Goal: Task Accomplishment & Management: Use online tool/utility

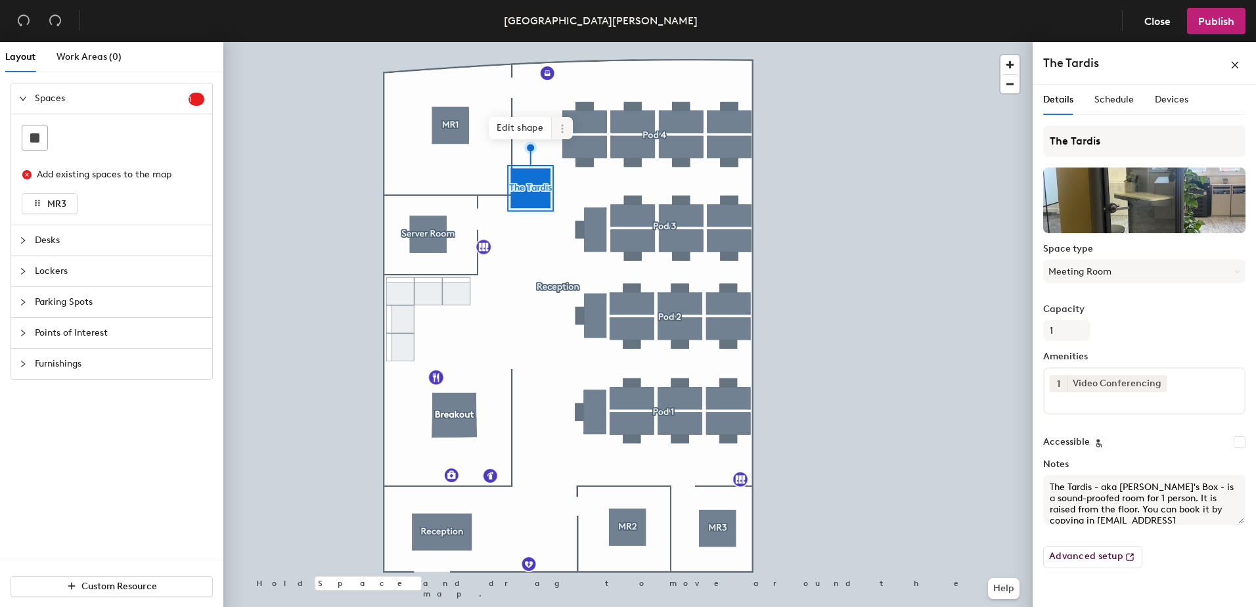
drag, startPoint x: 0, startPoint y: 0, endPoint x: 558, endPoint y: 123, distance: 571.3
click at [558, 124] on icon at bounding box center [562, 129] width 11 height 11
click at [528, 133] on span "Edit shape" at bounding box center [520, 128] width 63 height 22
click at [562, 149] on span "Done" at bounding box center [557, 146] width 39 height 22
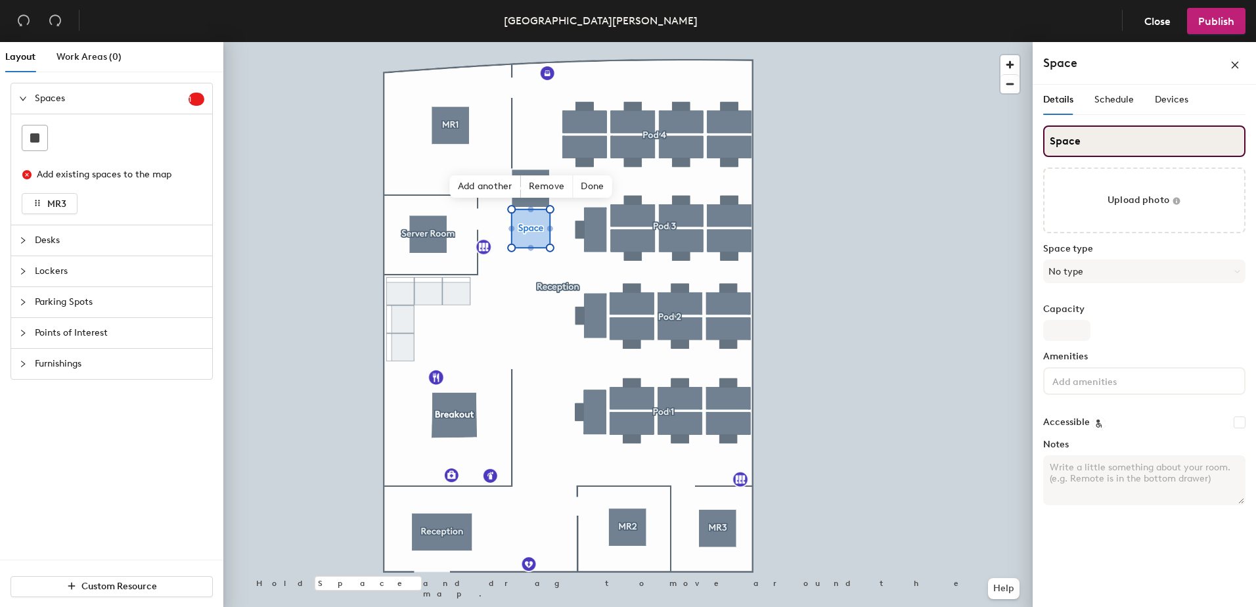
click at [1008, 147] on div "Layout Work Areas (0) Spaces 1 Add existing spaces to the map MR3 Desks Lockers…" at bounding box center [628, 327] width 1256 height 570
type input "Duo Tardis"
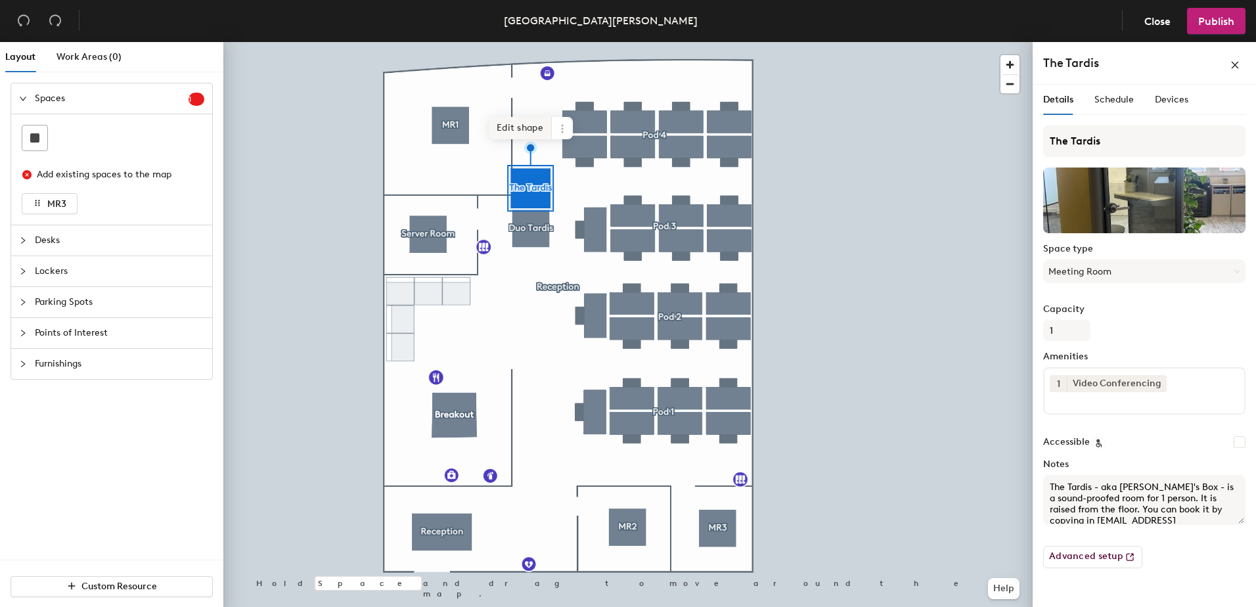
click at [526, 127] on span "Edit shape" at bounding box center [520, 128] width 63 height 22
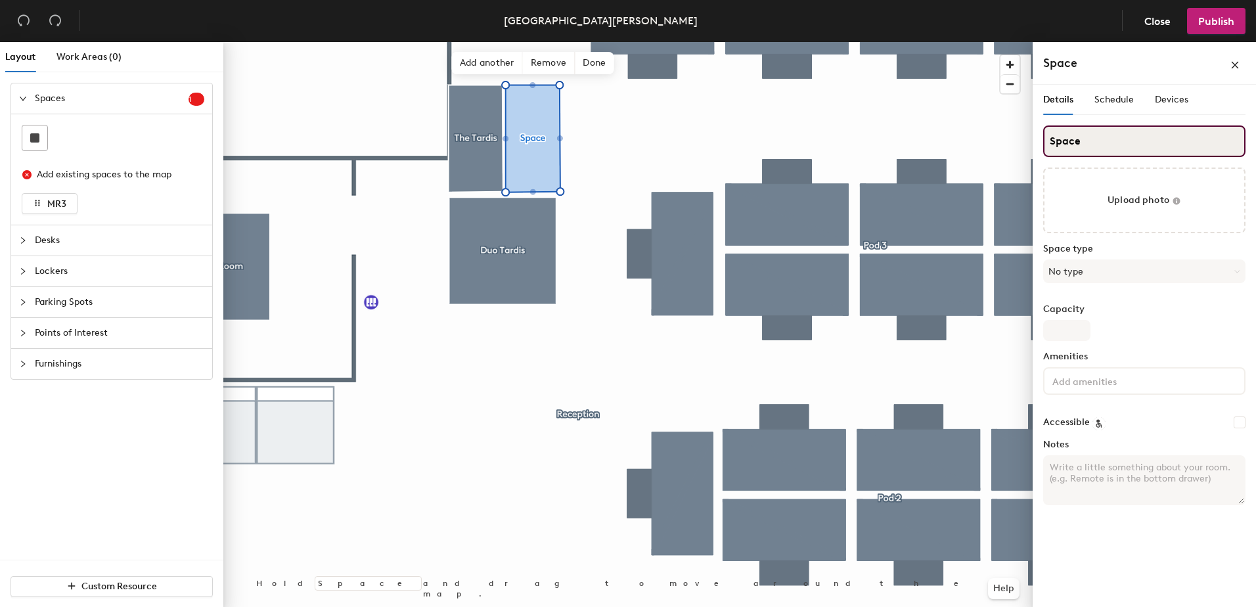
click at [984, 147] on div "Layout Work Areas (0) Spaces 1 Add existing spaces to the map MR3 Desks Lockers…" at bounding box center [628, 327] width 1256 height 570
click at [1107, 151] on input "Single Tradis" at bounding box center [1145, 142] width 202 height 32
type input "Single Tardis"
click at [591, 66] on span "Done" at bounding box center [594, 63] width 39 height 22
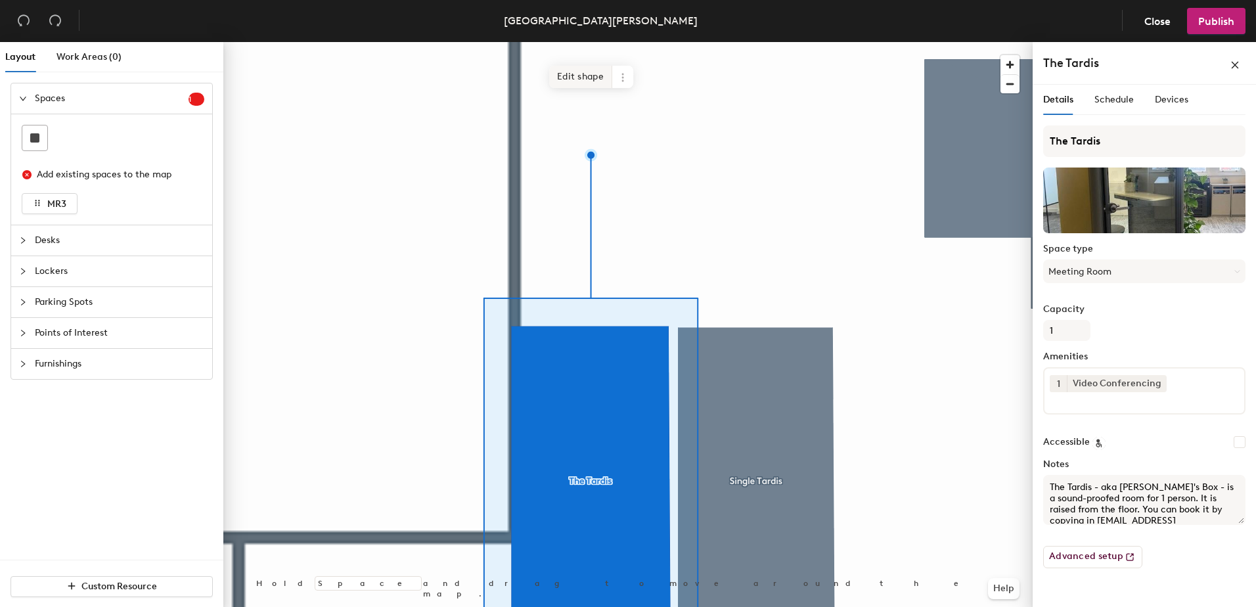
click at [591, 81] on span "Edit shape" at bounding box center [580, 77] width 63 height 22
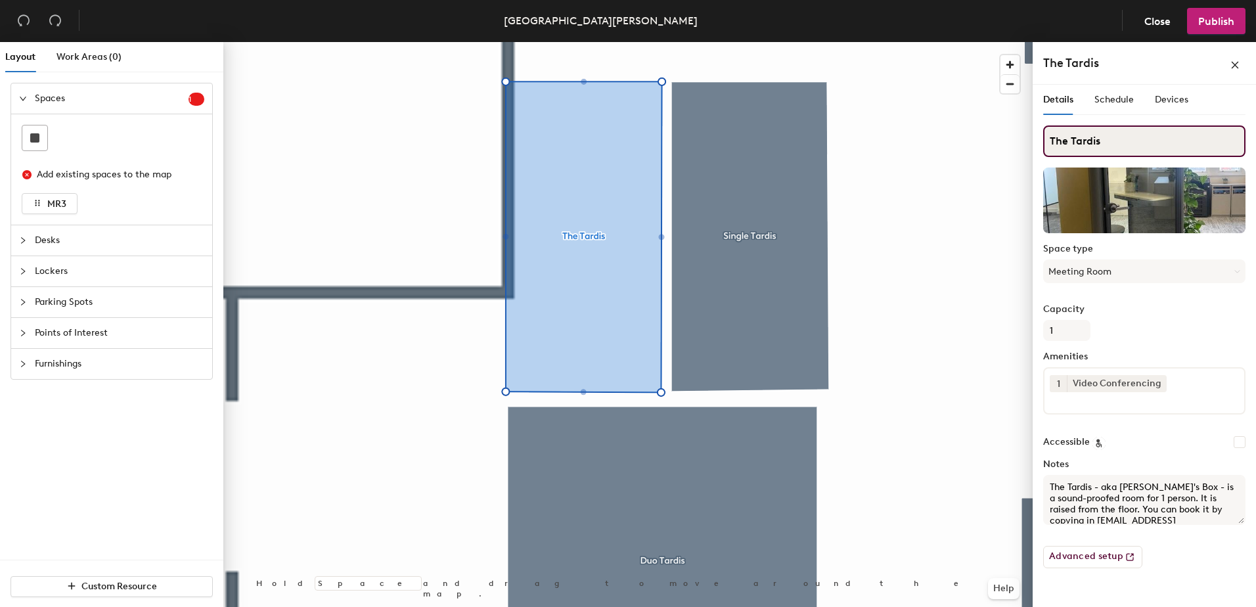
click at [1051, 137] on input "The Tardis" at bounding box center [1145, 142] width 202 height 32
click at [1063, 137] on input "The Tardis" at bounding box center [1145, 142] width 202 height 32
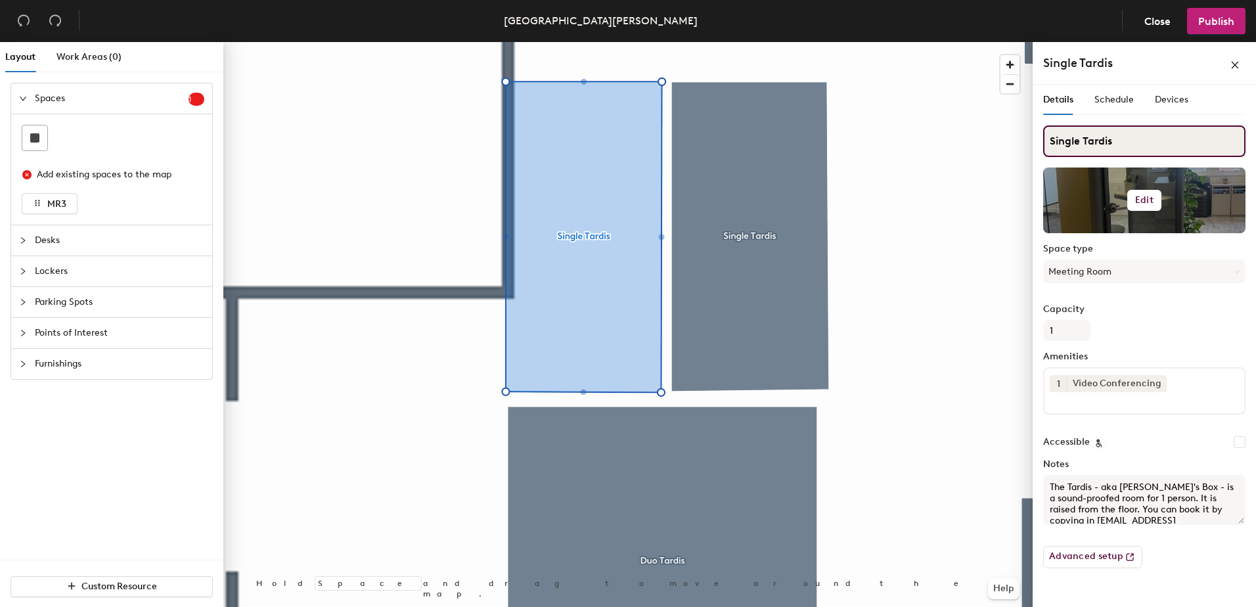
type input "Single Tardis"
click at [1149, 198] on h6 "Edit" at bounding box center [1145, 200] width 18 height 11
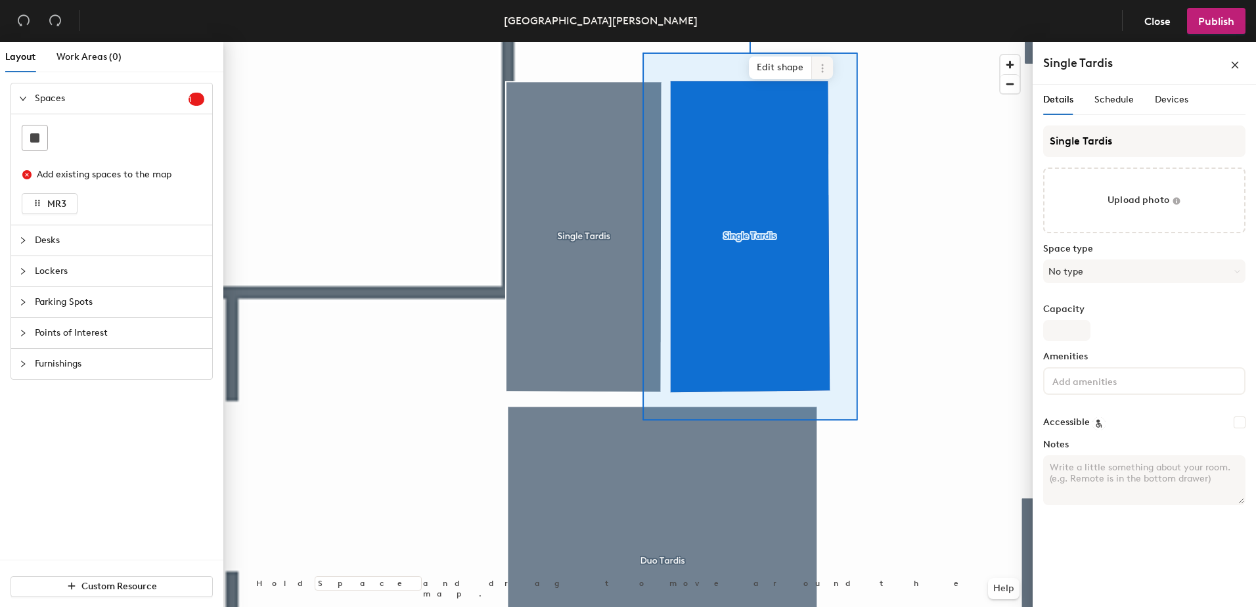
click at [817, 74] on span at bounding box center [822, 68] width 21 height 22
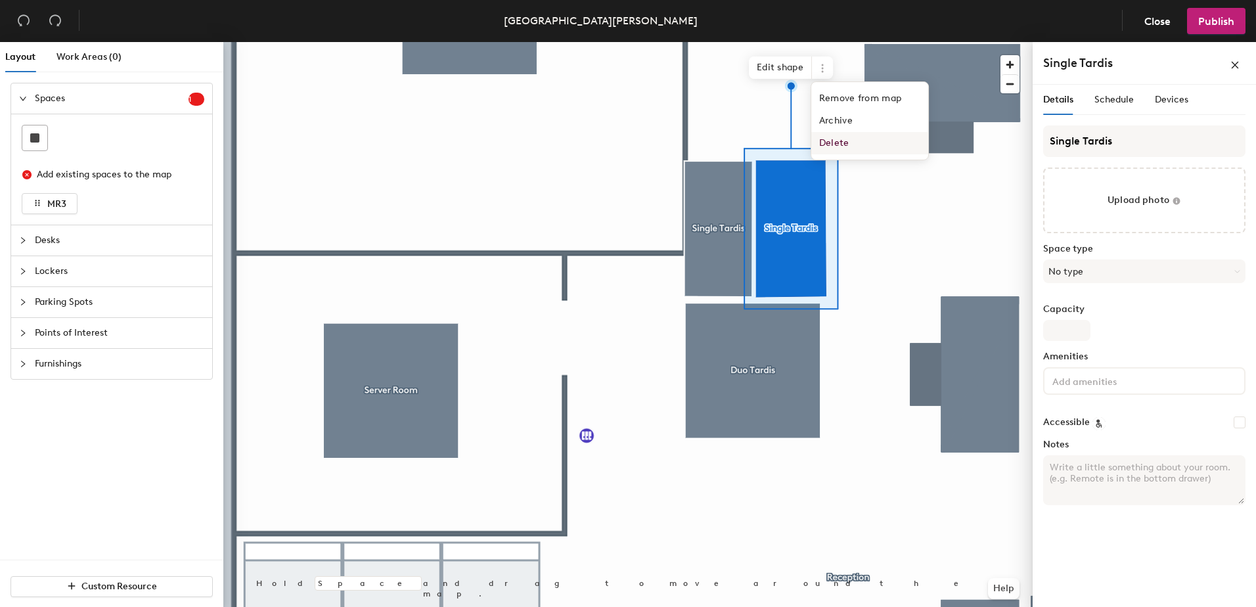
click at [838, 139] on span "Delete" at bounding box center [870, 143] width 117 height 22
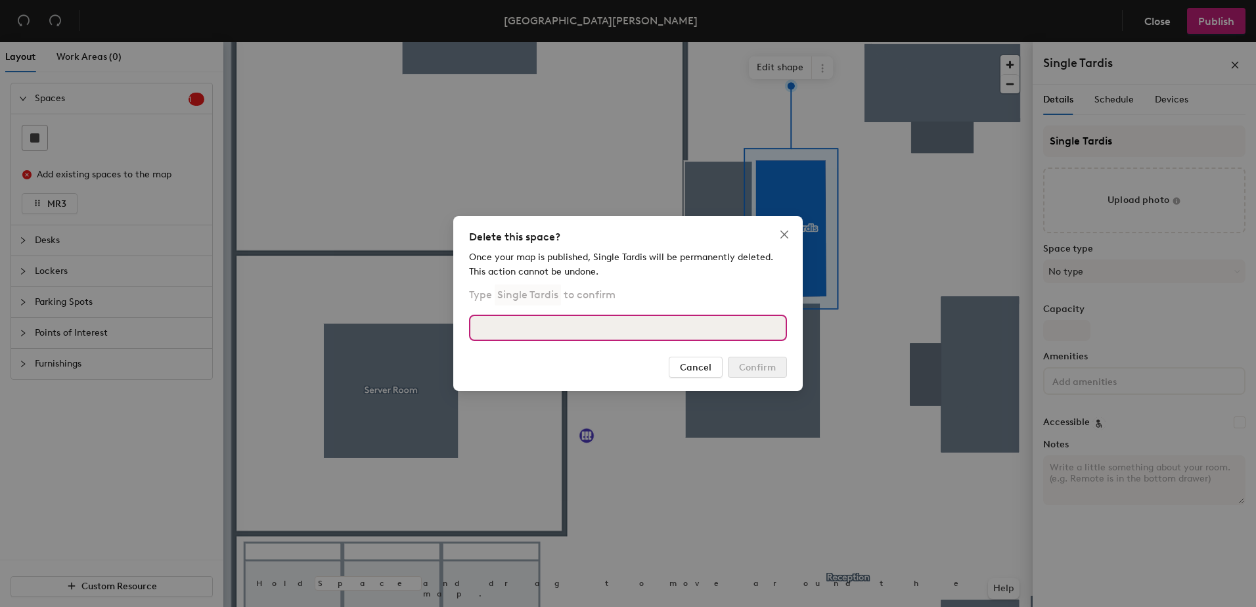
click at [626, 334] on input at bounding box center [628, 328] width 318 height 26
type input "Single Tardis"
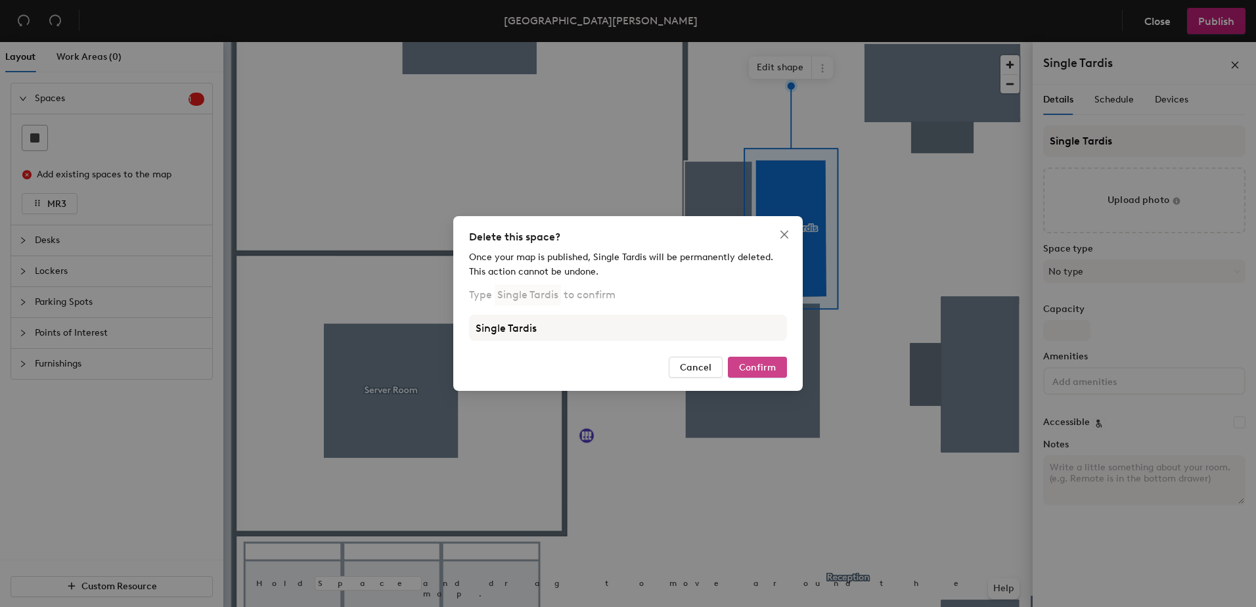
click at [765, 369] on span "Confirm" at bounding box center [757, 367] width 37 height 11
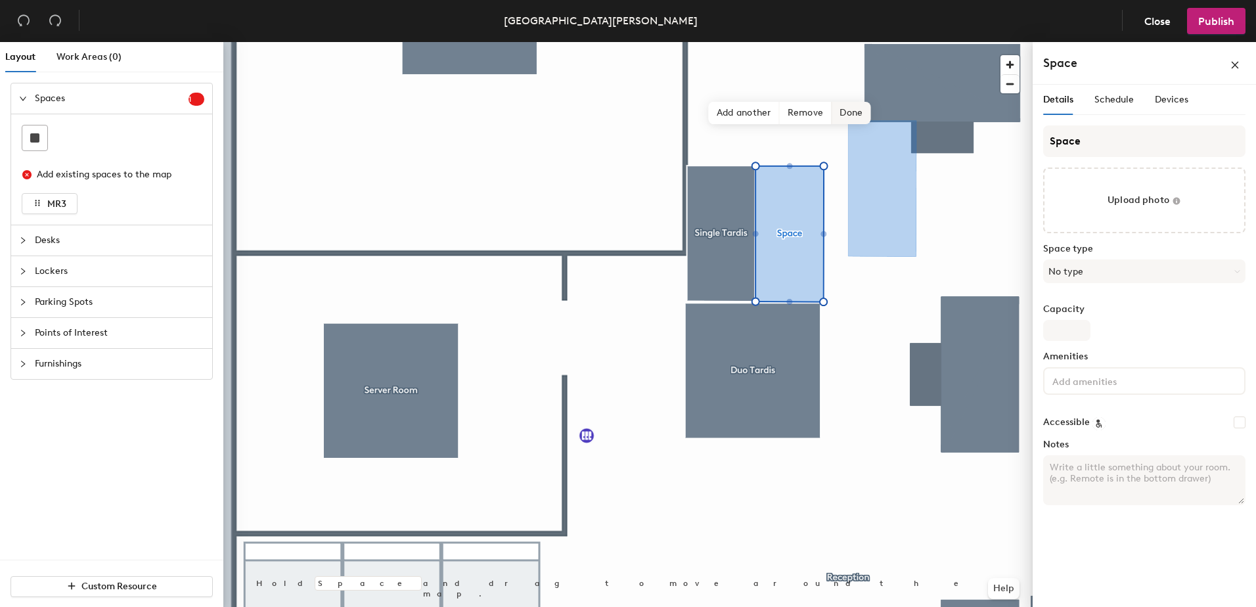
click at [860, 111] on span "Done" at bounding box center [851, 113] width 39 height 22
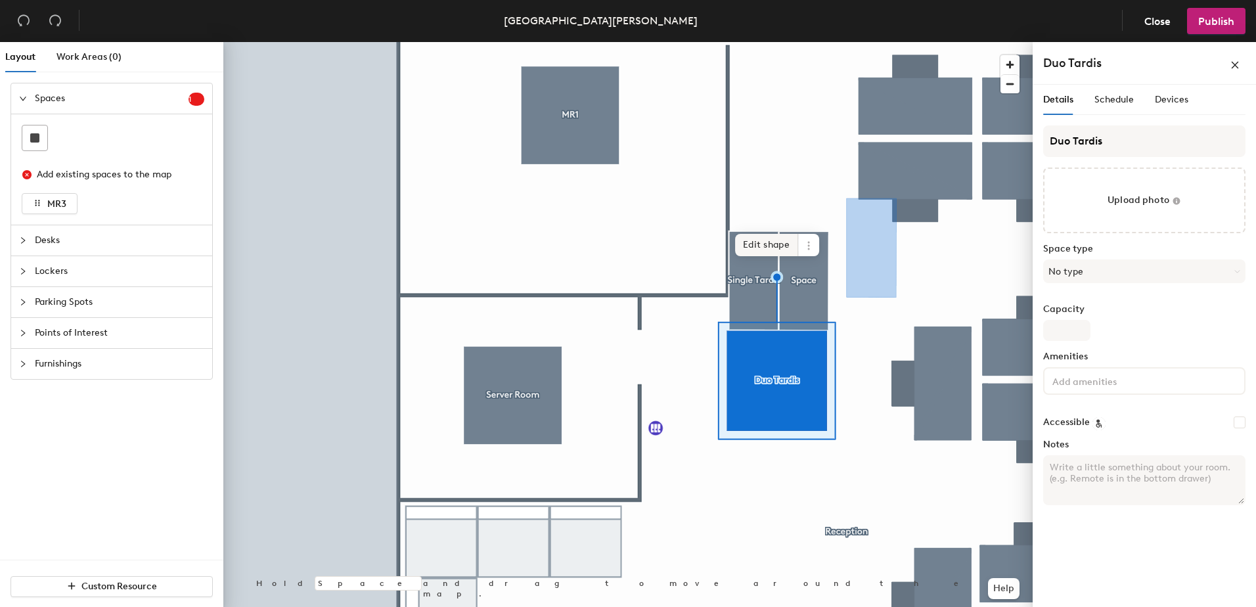
click at [781, 254] on span "Edit shape" at bounding box center [766, 245] width 63 height 22
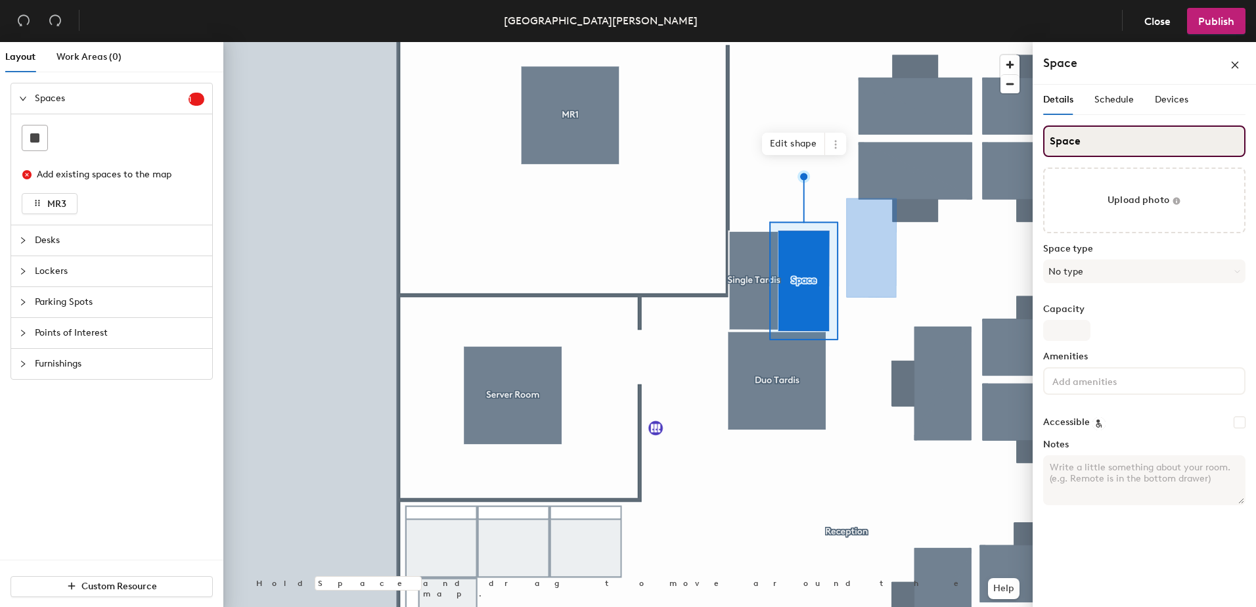
click at [1052, 143] on input "Space" at bounding box center [1145, 142] width 202 height 32
type input "Single Tardis"
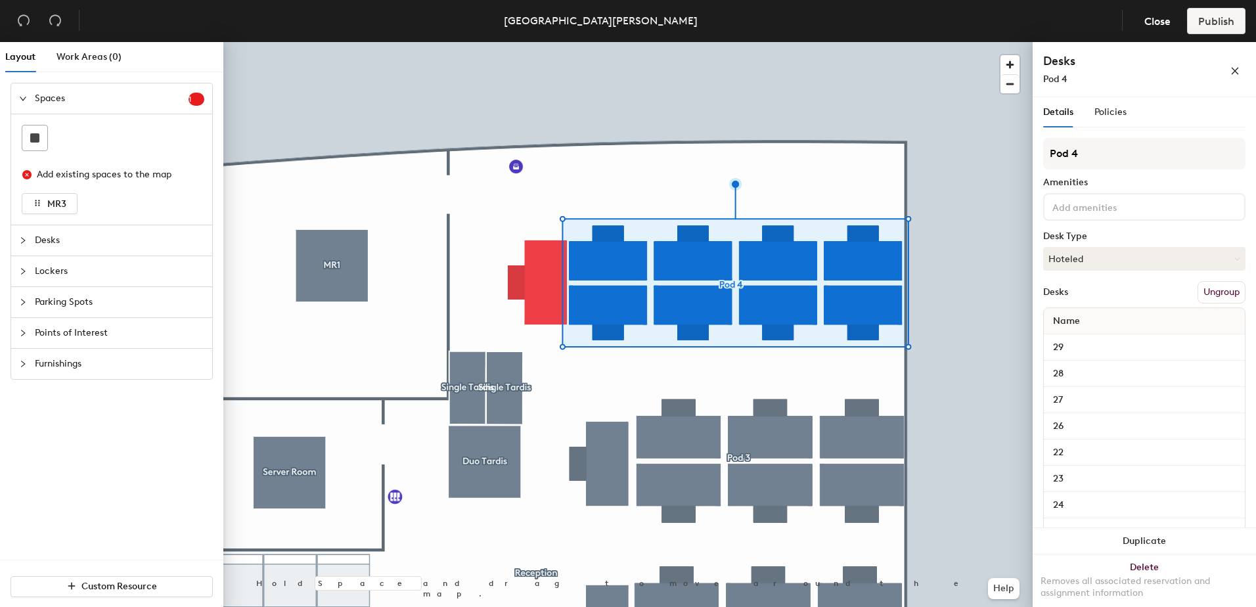
click at [1203, 291] on button "Ungroup" at bounding box center [1222, 292] width 48 height 22
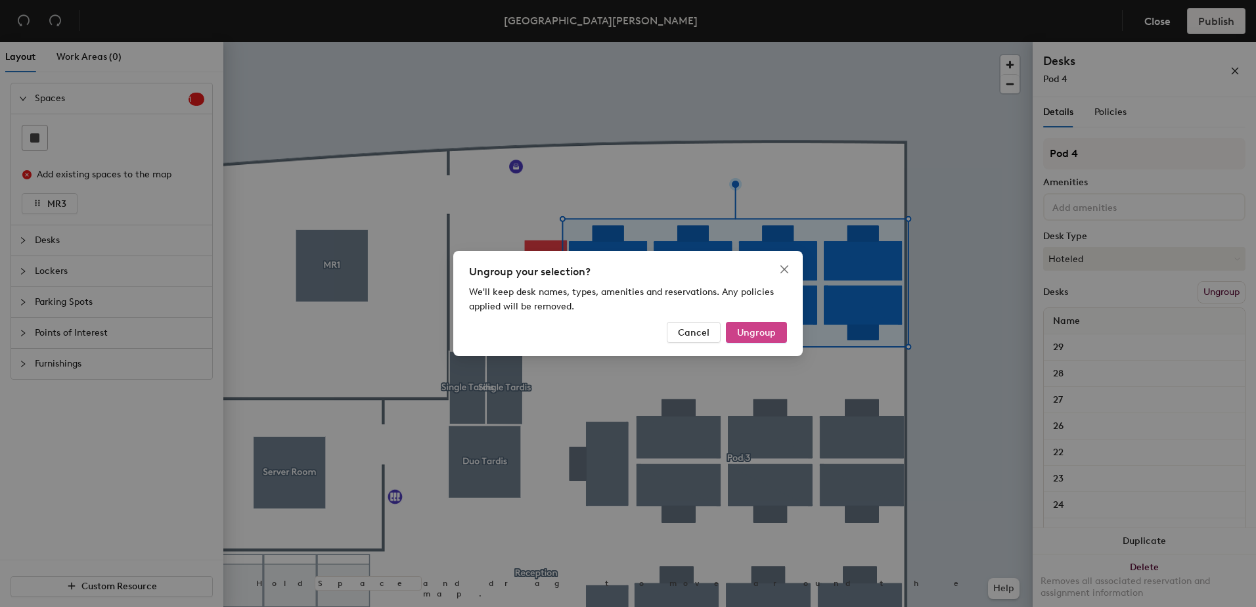
click at [766, 332] on span "Ungroup" at bounding box center [756, 332] width 39 height 11
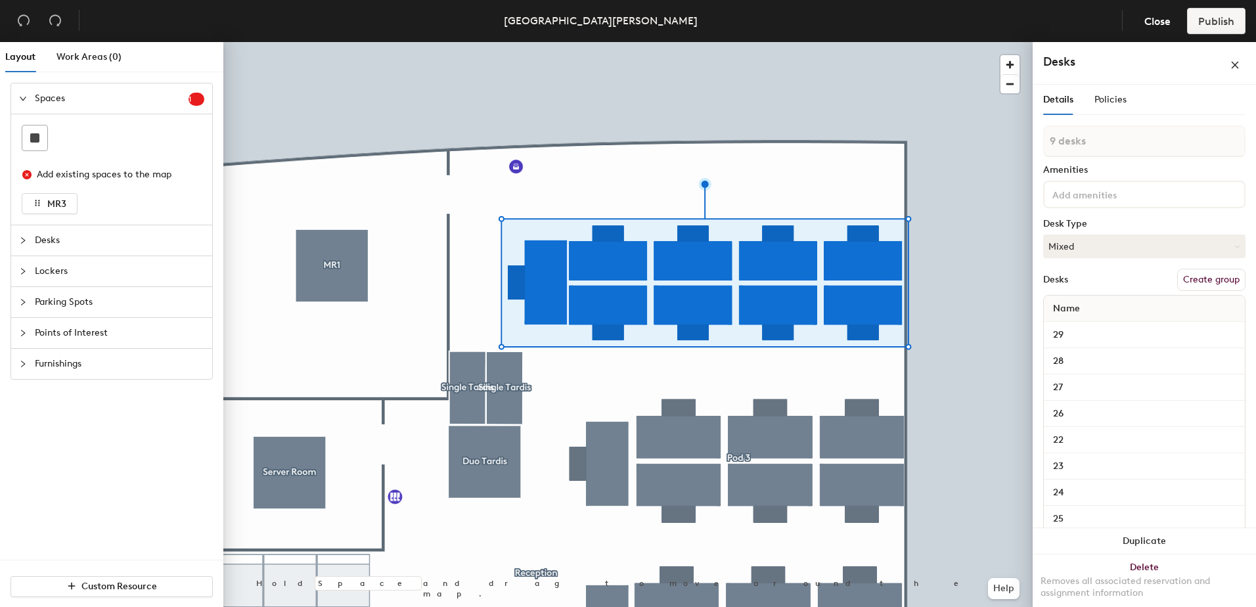
click at [1195, 277] on button "Create group" at bounding box center [1212, 280] width 68 height 22
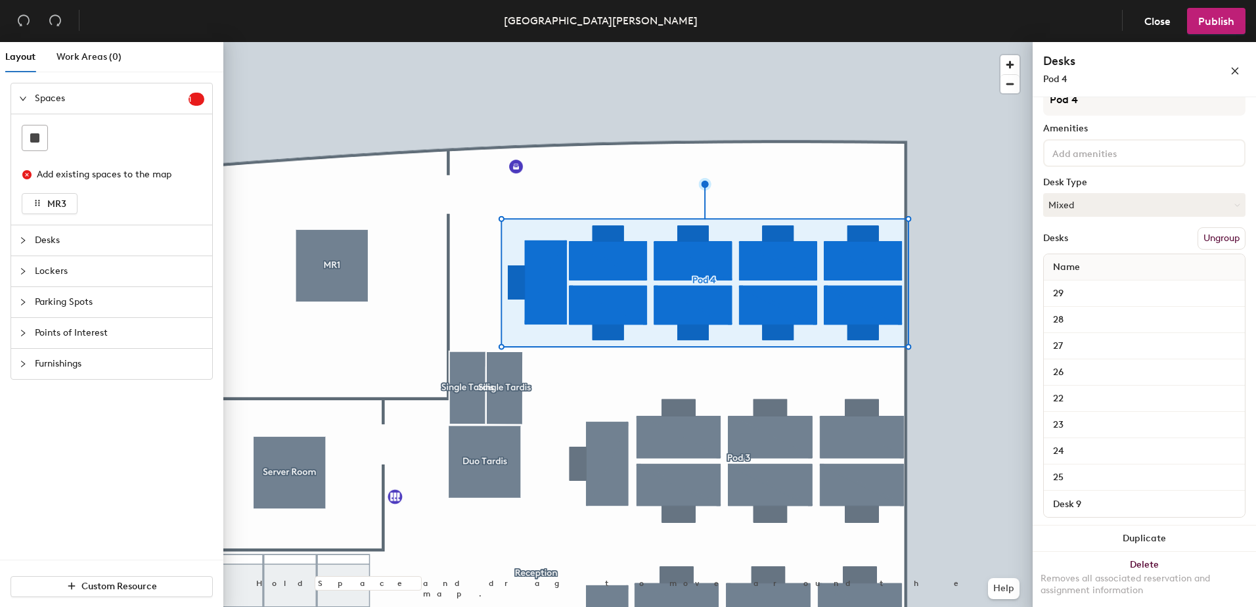
scroll to position [62, 0]
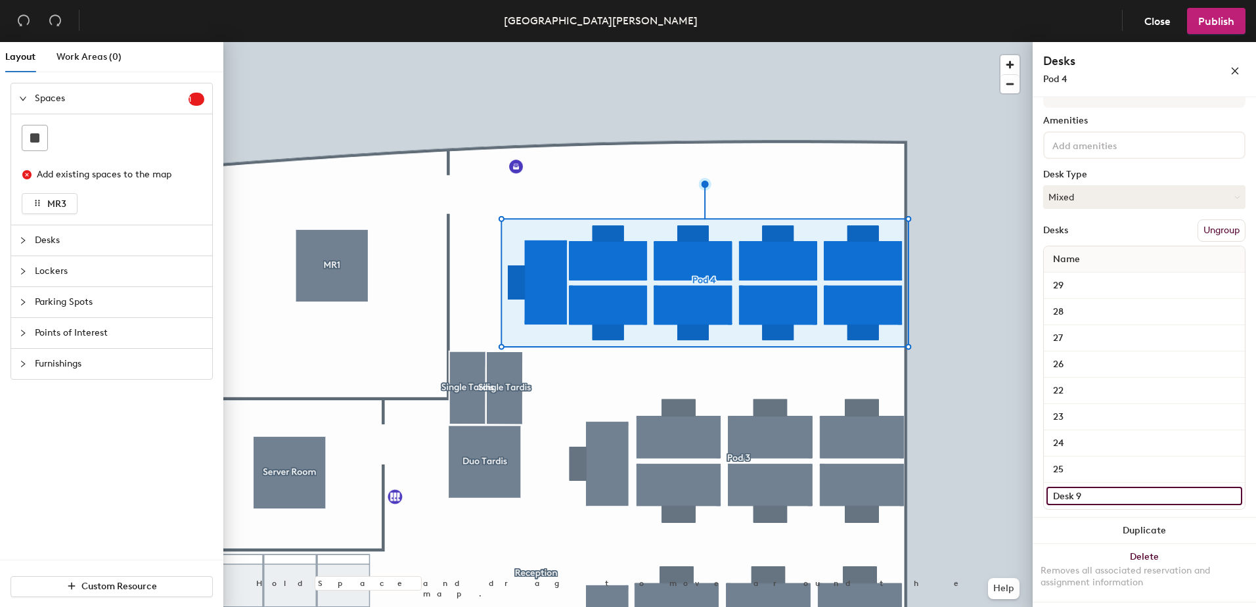
click at [1095, 492] on input "Desk 9" at bounding box center [1145, 496] width 196 height 18
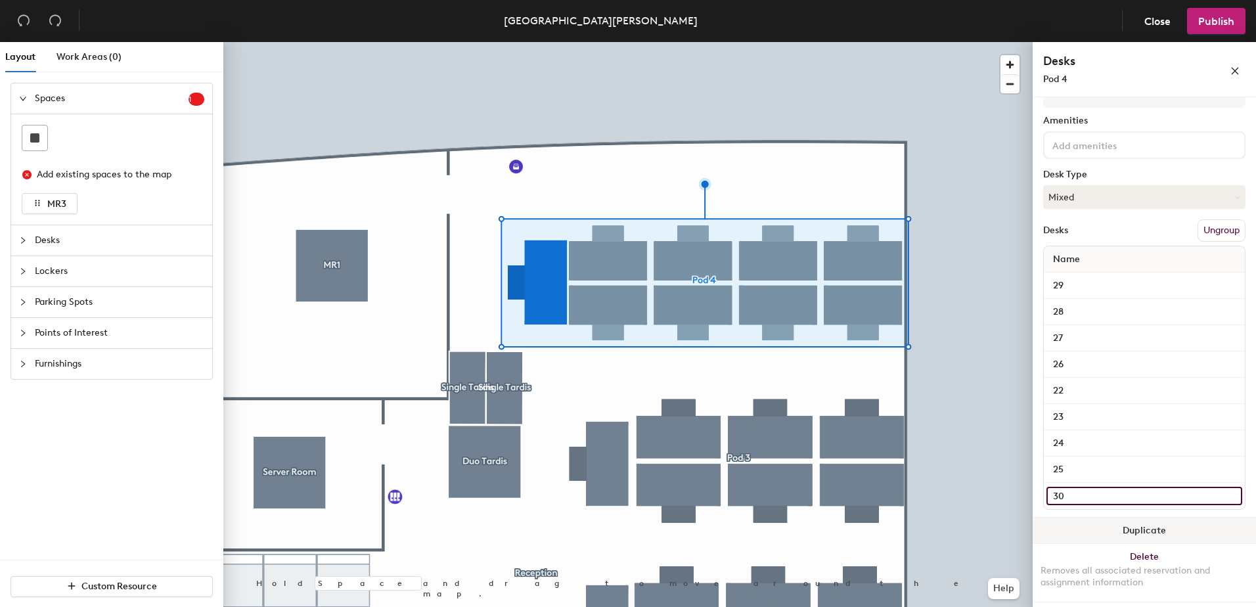
type input "30"
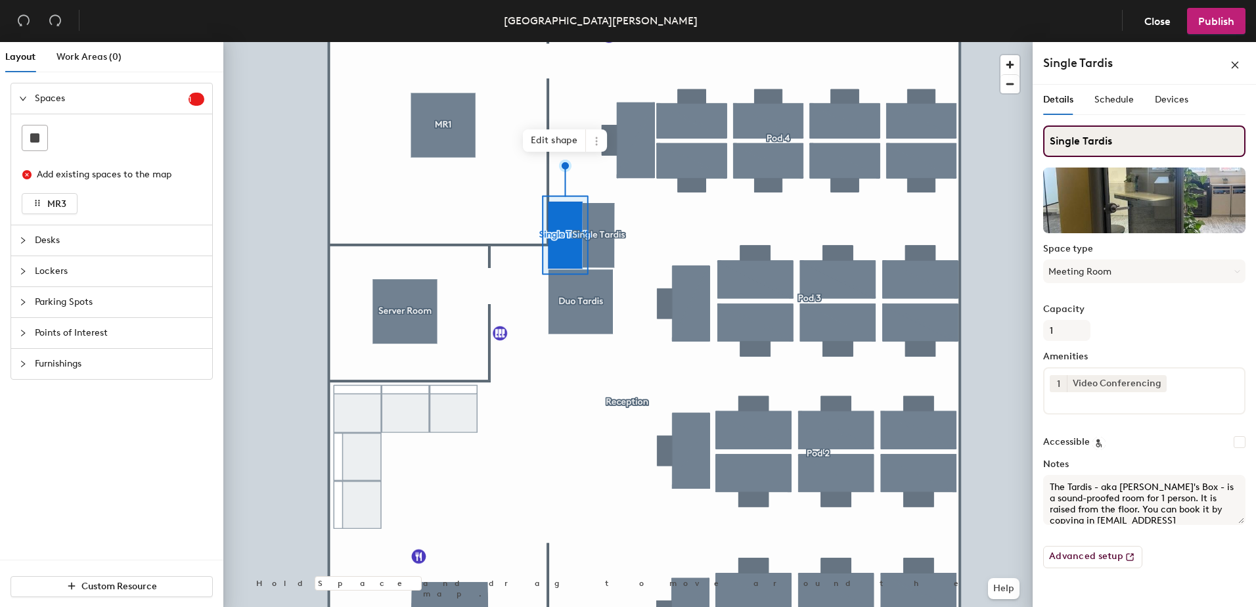
click at [1073, 142] on input "Single Tardis" at bounding box center [1145, 142] width 202 height 32
type input "Tardis"
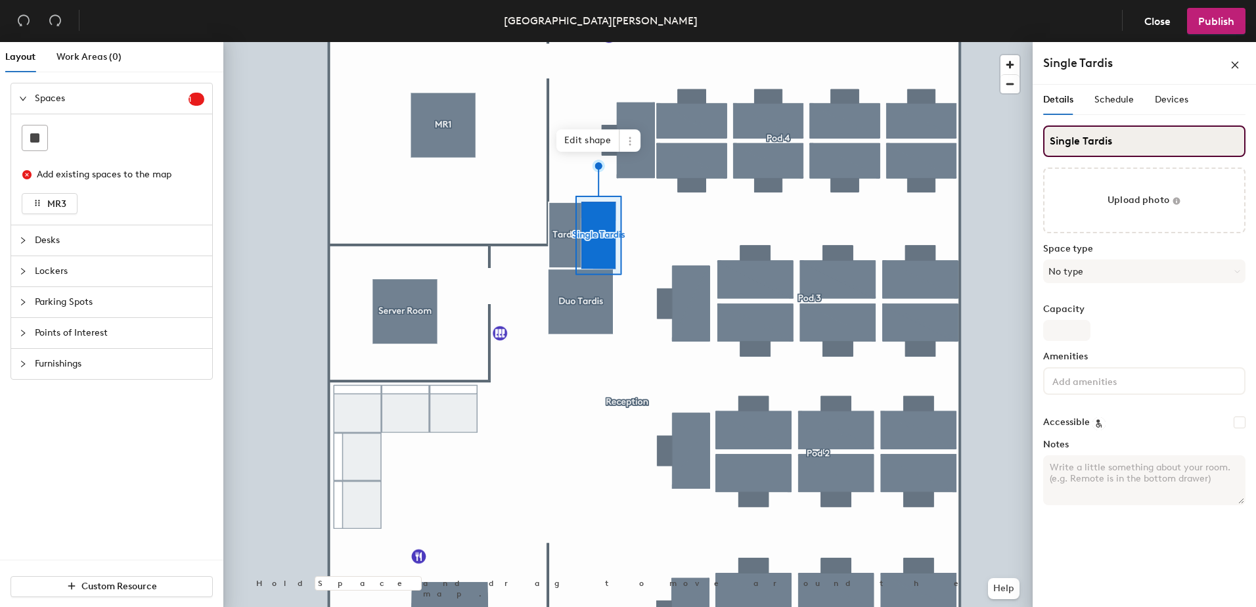
click at [1062, 139] on input "Single Tardis" at bounding box center [1145, 142] width 202 height 32
type input "Tardis"
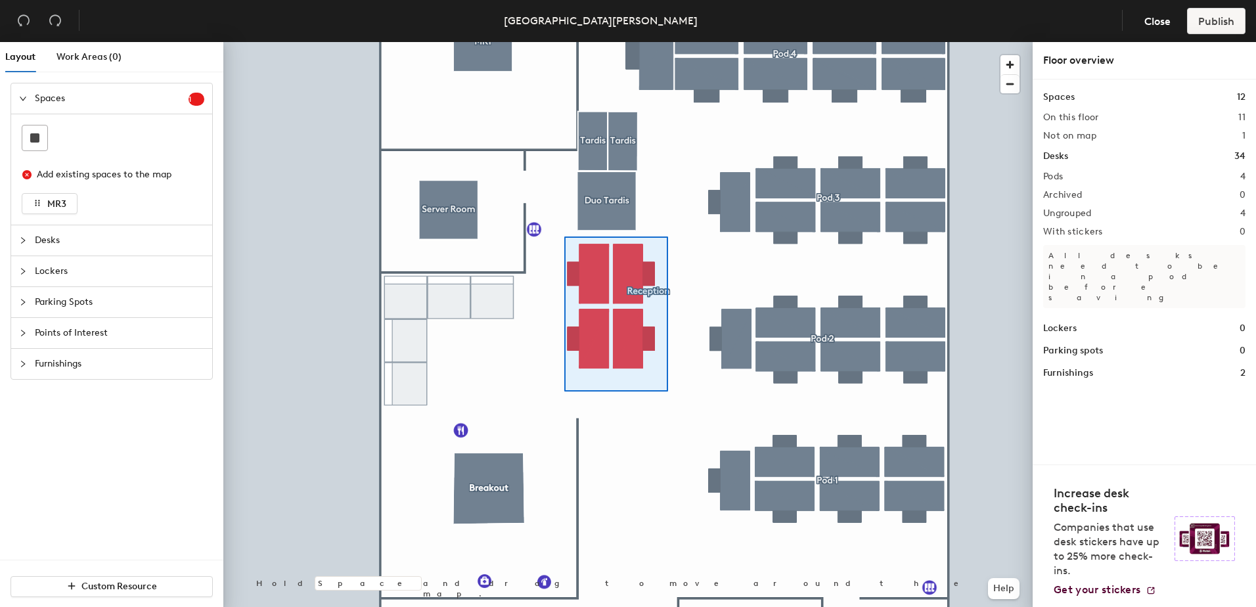
click at [564, 42] on div at bounding box center [628, 42] width 810 height 0
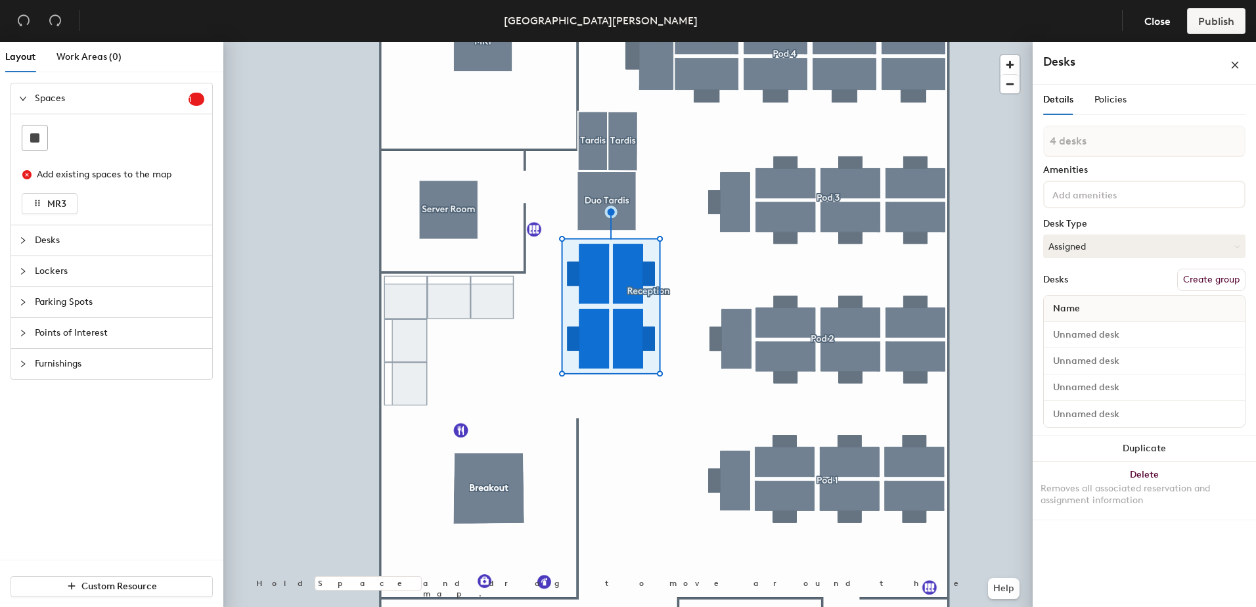
click at [1186, 275] on button "Create group" at bounding box center [1212, 280] width 68 height 22
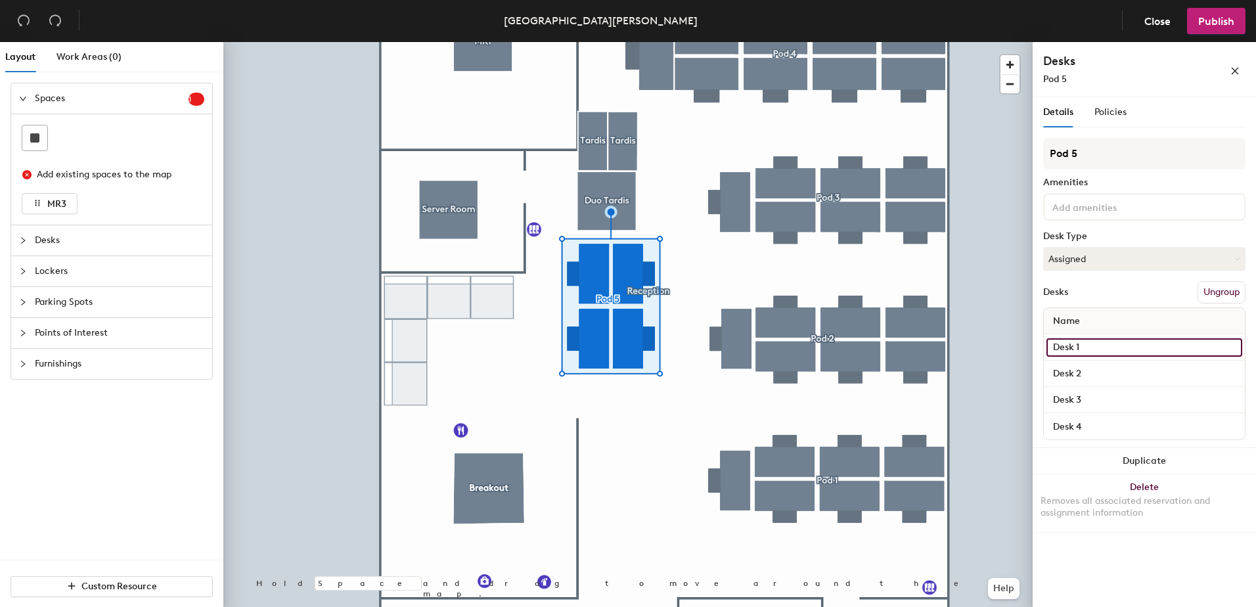
click at [1103, 349] on input "Desk 1" at bounding box center [1145, 347] width 196 height 18
type input "31"
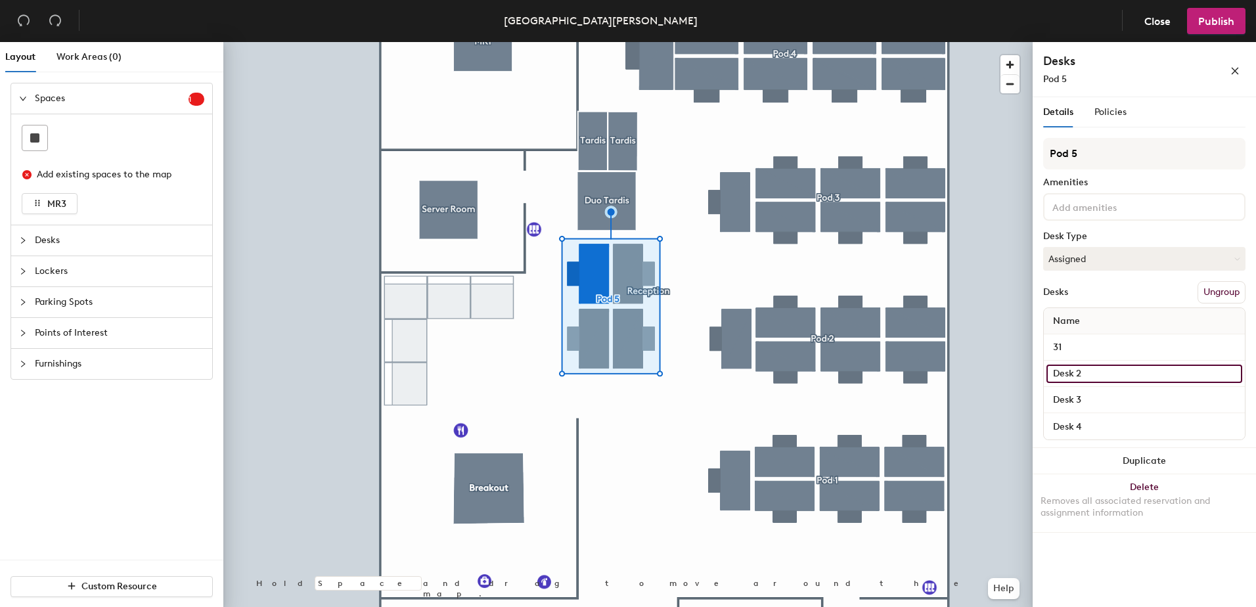
drag, startPoint x: 1086, startPoint y: 378, endPoint x: 1042, endPoint y: 378, distance: 43.4
click at [1042, 378] on div "Details Policies Pod 5 Amenities Desk Type Assigned Desks Ungroup Name 31 Desk …" at bounding box center [1144, 354] width 223 height 515
type input "32"
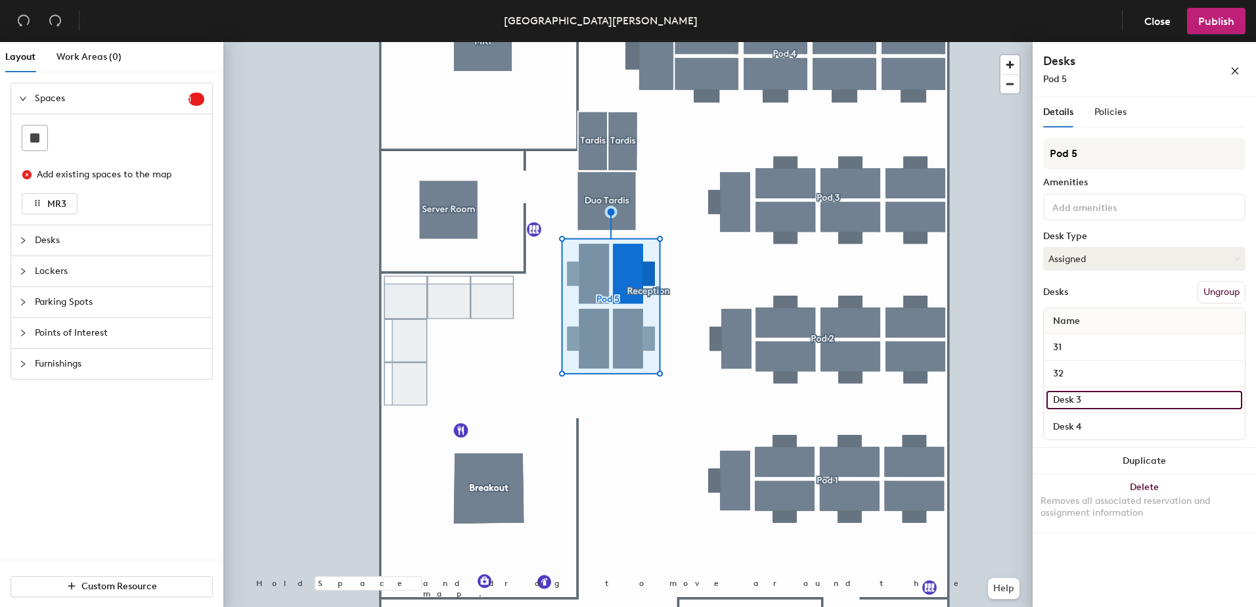
drag, startPoint x: 1095, startPoint y: 396, endPoint x: 1046, endPoint y: 396, distance: 49.9
click at [1046, 396] on div "Desk 3" at bounding box center [1144, 400] width 201 height 26
type input "33"
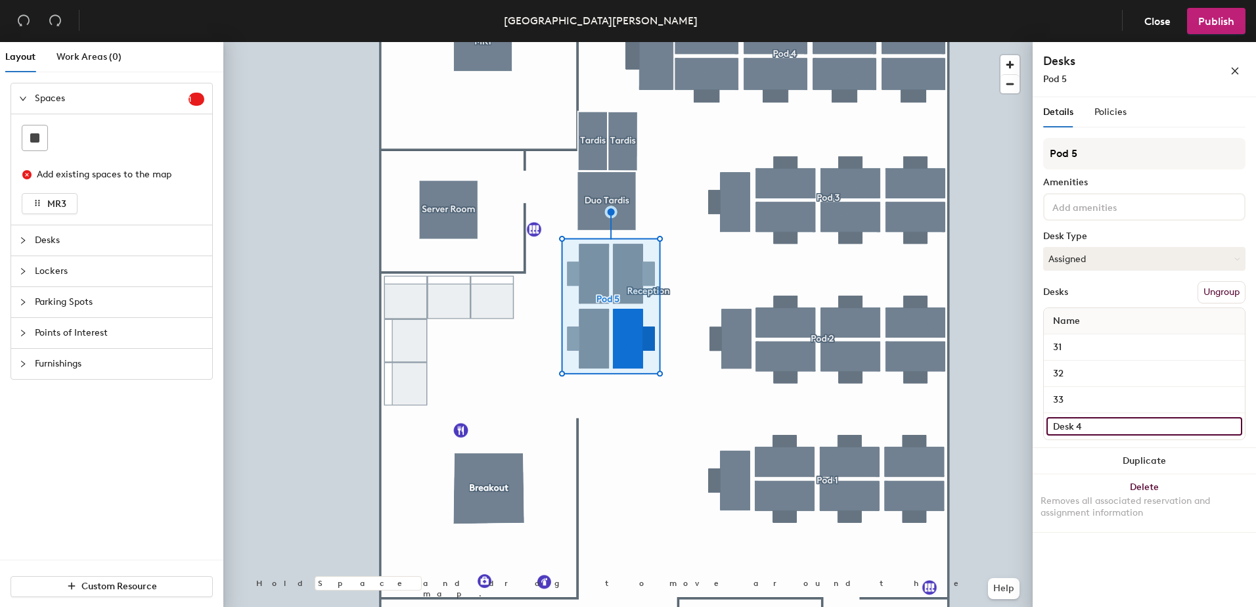
drag, startPoint x: 1094, startPoint y: 423, endPoint x: 1044, endPoint y: 423, distance: 50.6
click at [1044, 423] on div "Name 31 32 33 Desk 4" at bounding box center [1145, 374] width 202 height 133
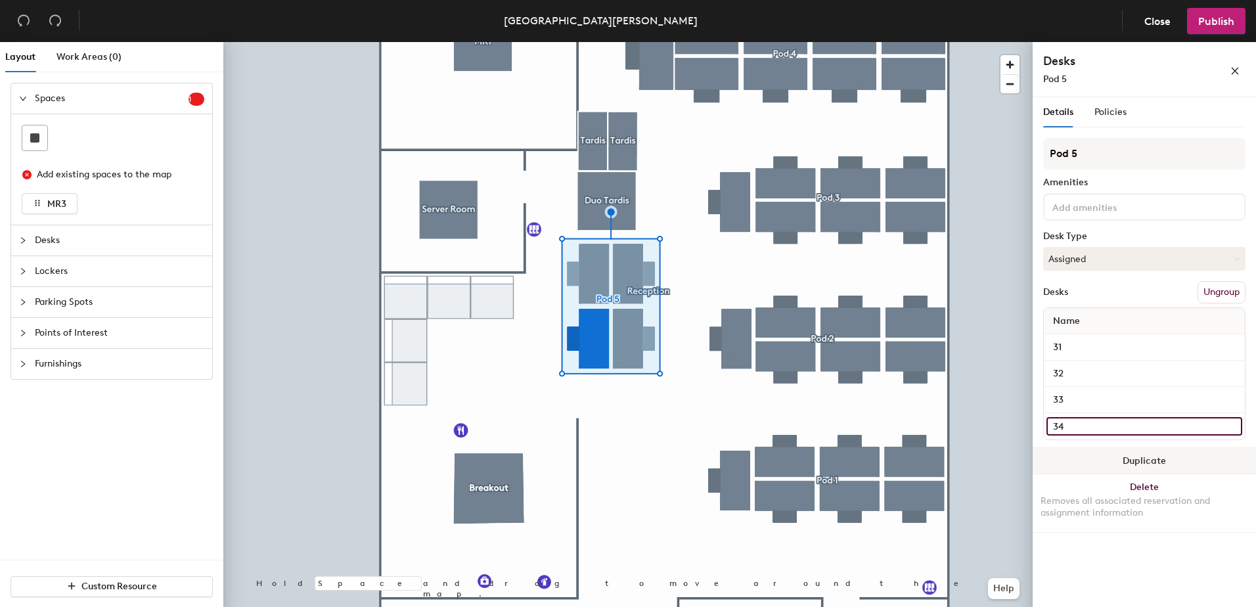
type input "34"
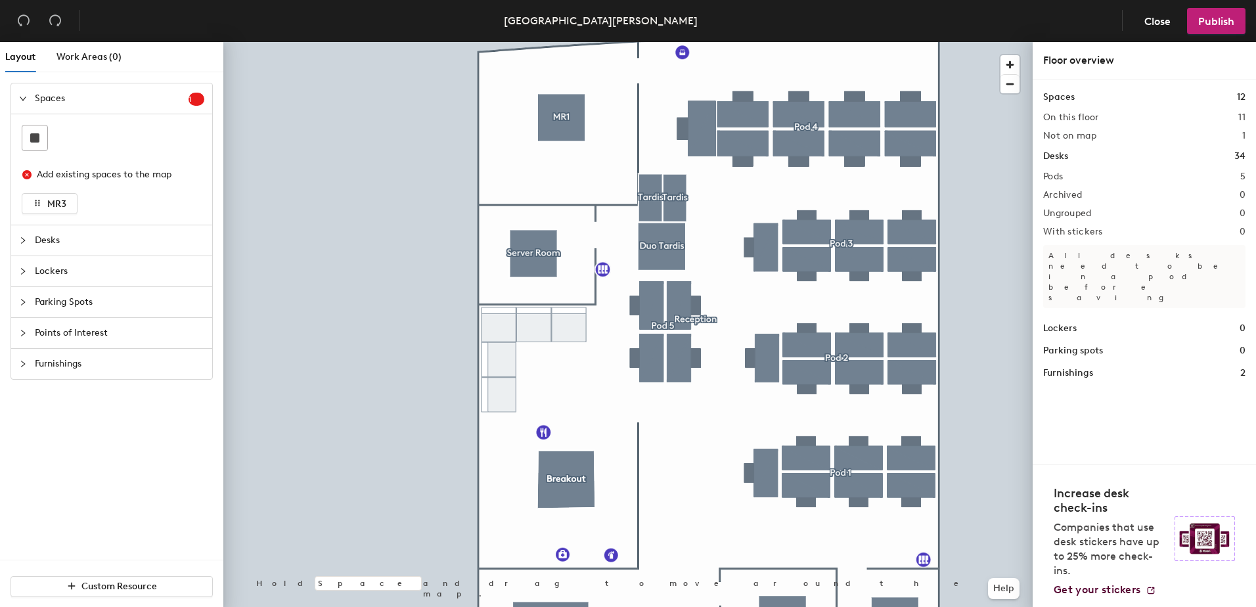
click at [68, 328] on span "Points of Interest" at bounding box center [120, 333] width 170 height 30
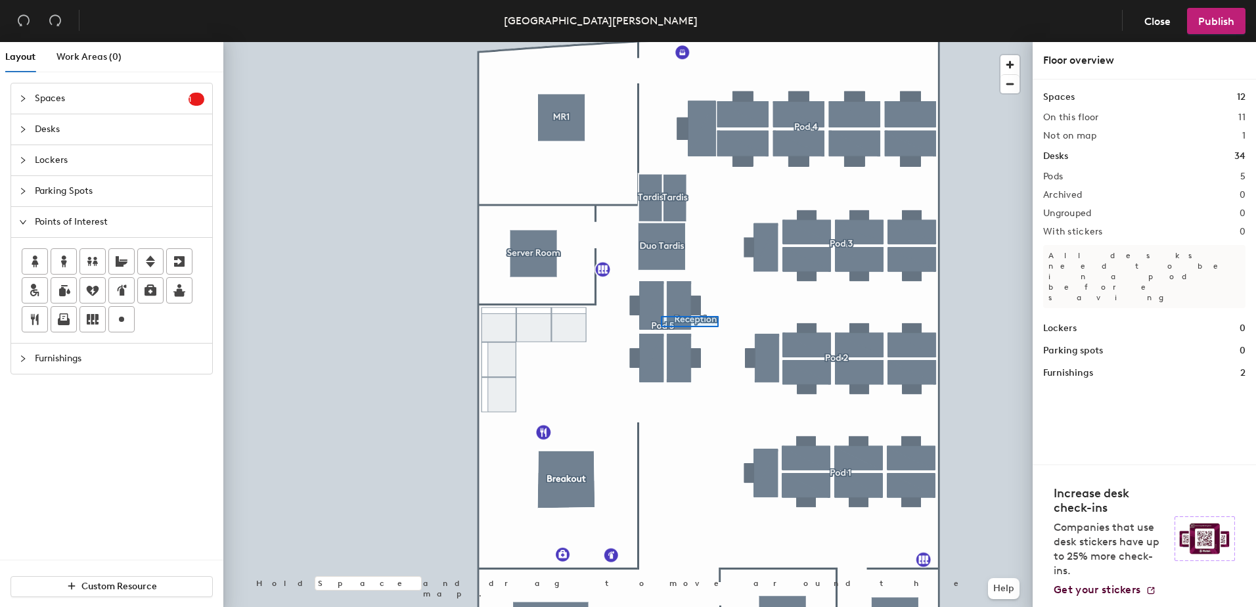
click at [661, 42] on div at bounding box center [628, 42] width 810 height 0
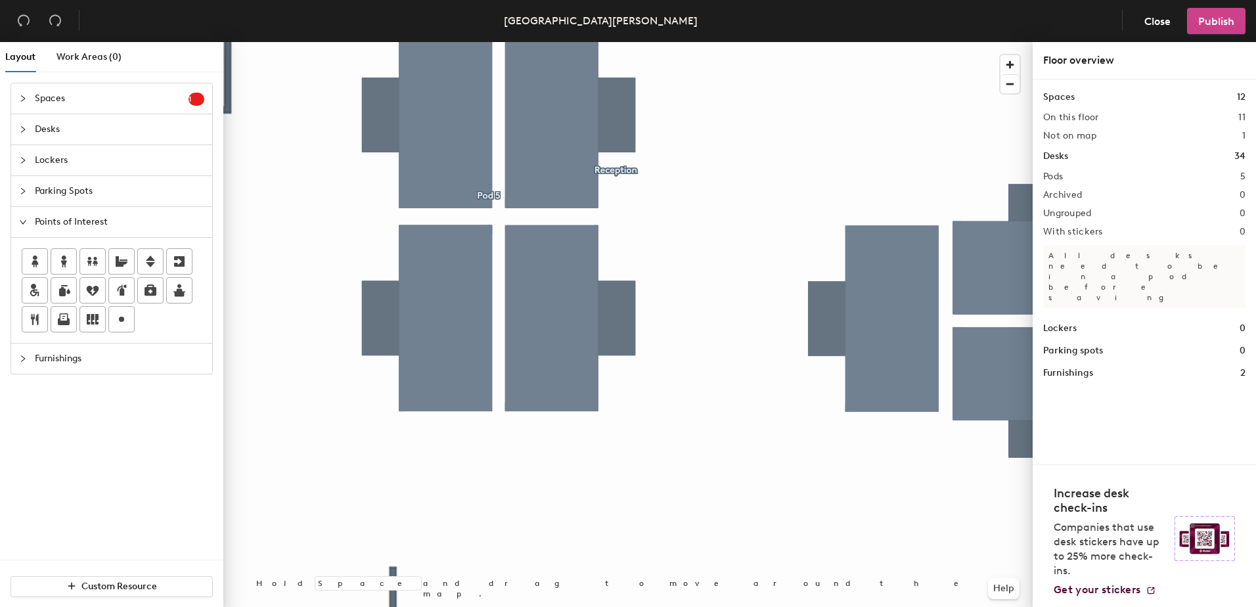
click at [1205, 22] on span "Publish" at bounding box center [1217, 21] width 36 height 12
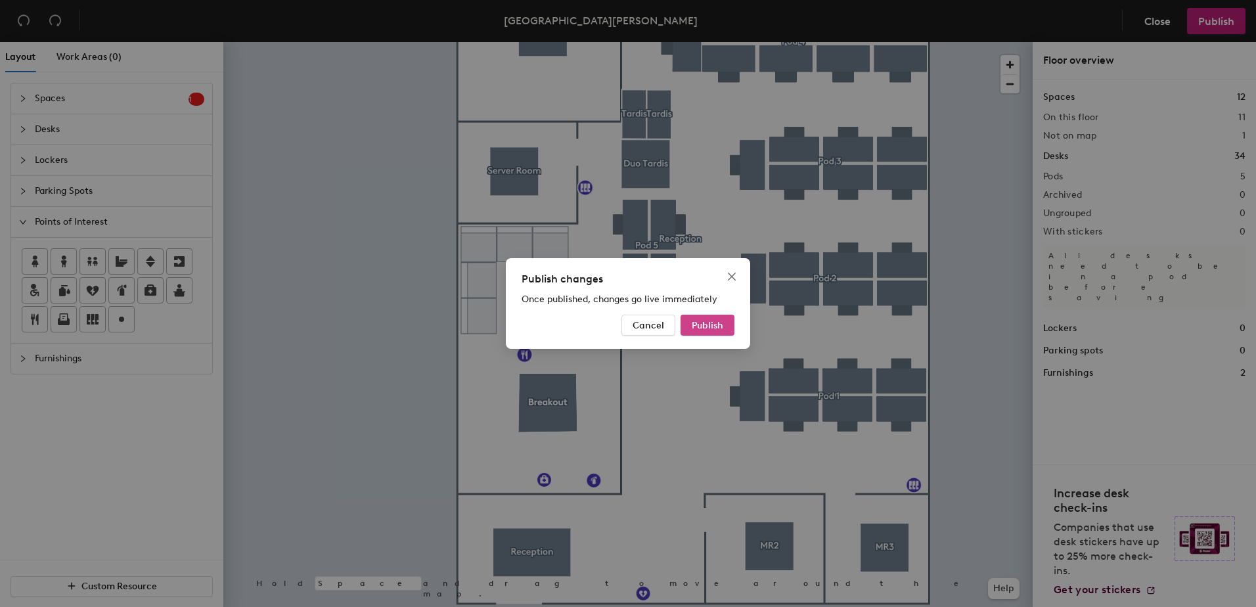
click at [723, 324] on span "Publish" at bounding box center [708, 325] width 32 height 11
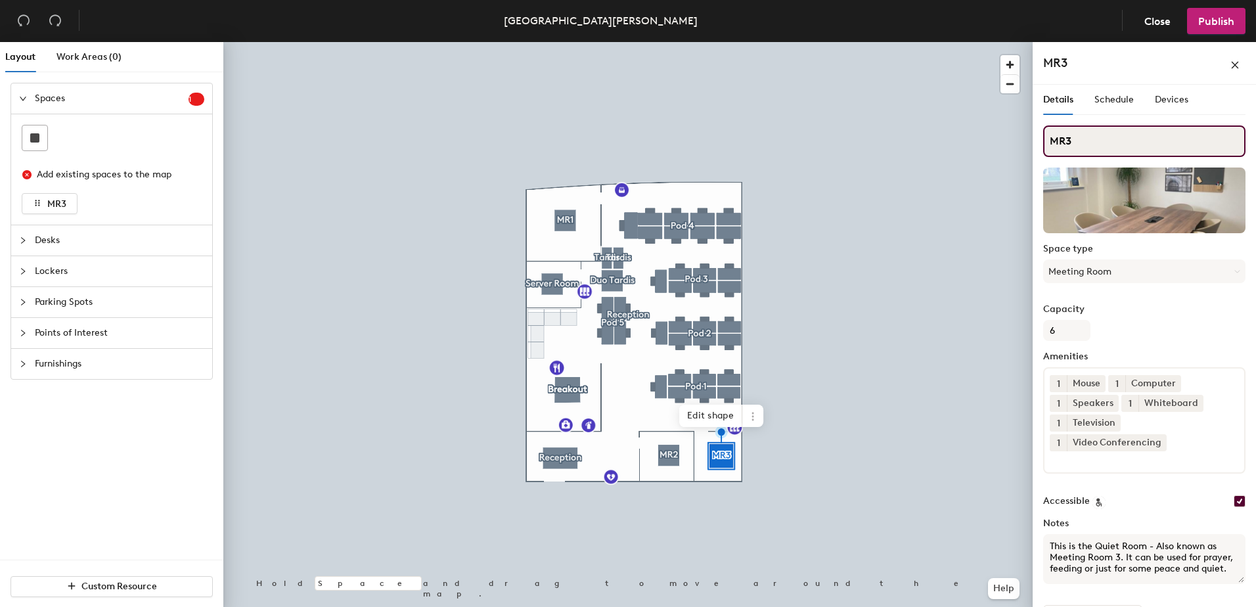
drag, startPoint x: 1086, startPoint y: 143, endPoint x: 1034, endPoint y: 145, distance: 52.0
click at [1034, 145] on div "Details Schedule Devices MR3 Space type Meeting Room Capacity 6 Amenities 1 Mou…" at bounding box center [1144, 349] width 223 height 528
type input "Wellness Room"
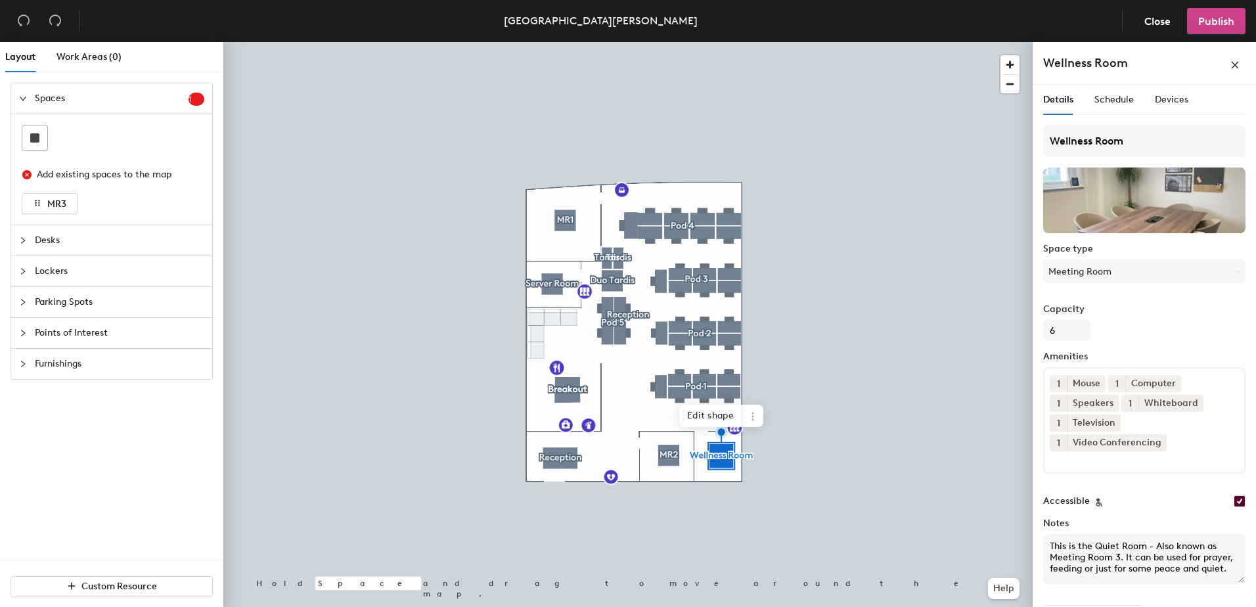
click at [1216, 23] on span "Publish" at bounding box center [1217, 21] width 36 height 12
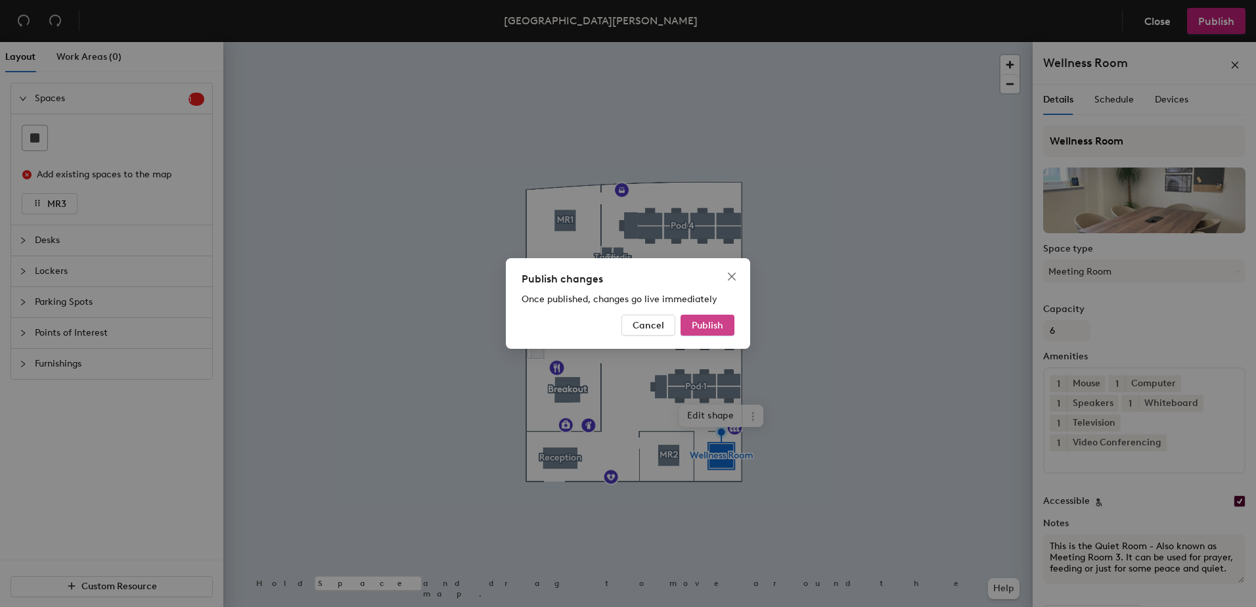
click at [712, 326] on span "Publish" at bounding box center [708, 325] width 32 height 11
